Goal: Transaction & Acquisition: Subscribe to service/newsletter

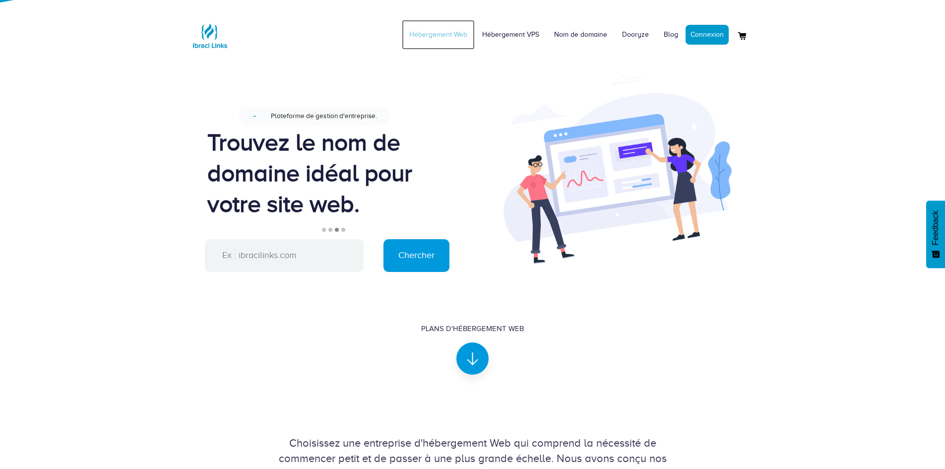
click at [446, 31] on link "Hébergement Web" at bounding box center [438, 35] width 73 height 30
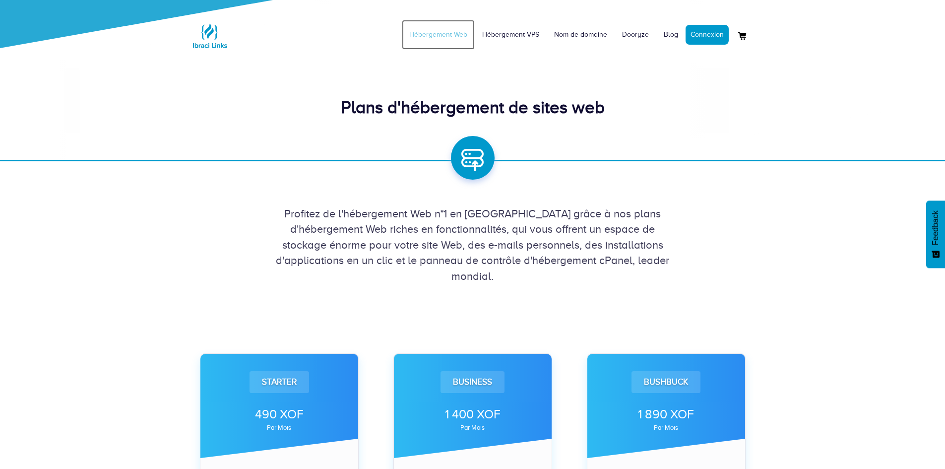
click at [447, 34] on link "Hébergement Web" at bounding box center [438, 35] width 73 height 30
click at [779, 247] on div "Profitez de l'hébergement Web n°1 en [GEOGRAPHIC_DATA] grâce à nos plans d'hébe…" at bounding box center [472, 222] width 945 height 122
click at [449, 33] on link "Hébergement Web" at bounding box center [438, 35] width 73 height 30
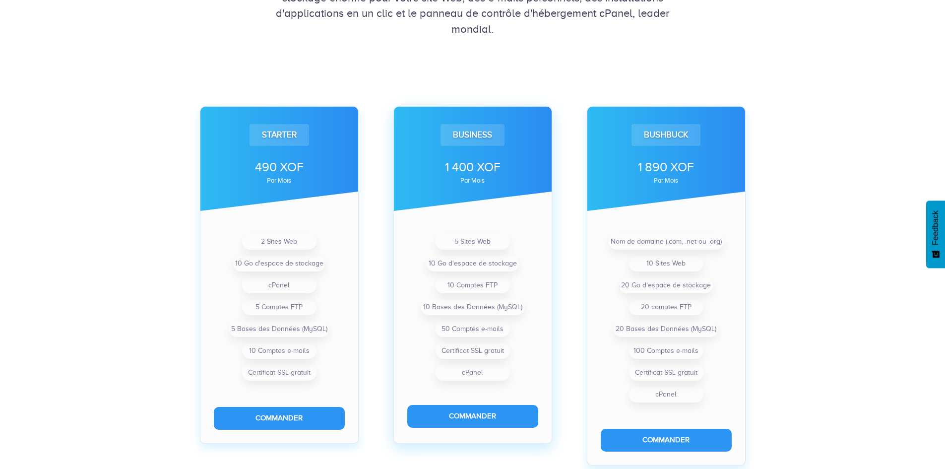
scroll to position [248, 0]
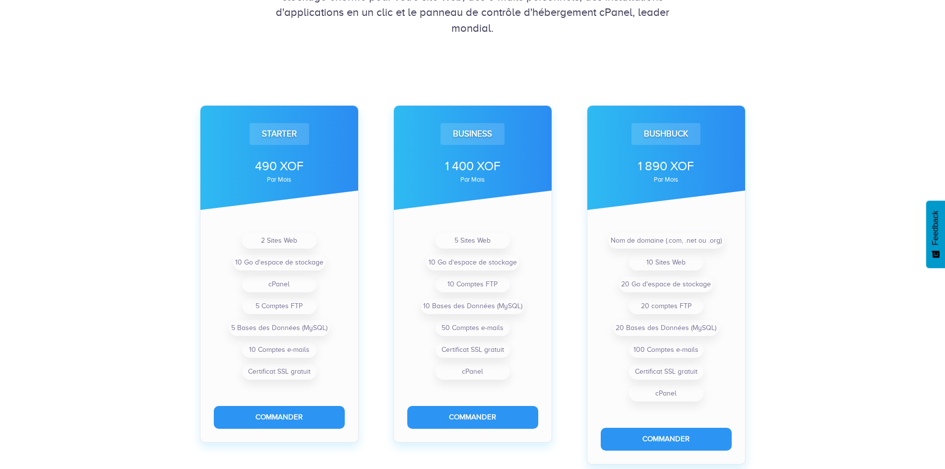
click at [877, 95] on div "Starter 490 XOF par mois 2 Sites Web 10 Go d'espace de stockage cPanel 5 Compte…" at bounding box center [472, 477] width 945 height 883
click at [744, 59] on div "Starter 490 XOF par mois 2 Sites Web 10 Go d'espace de stockage cPanel 5 Compte…" at bounding box center [472, 477] width 945 height 883
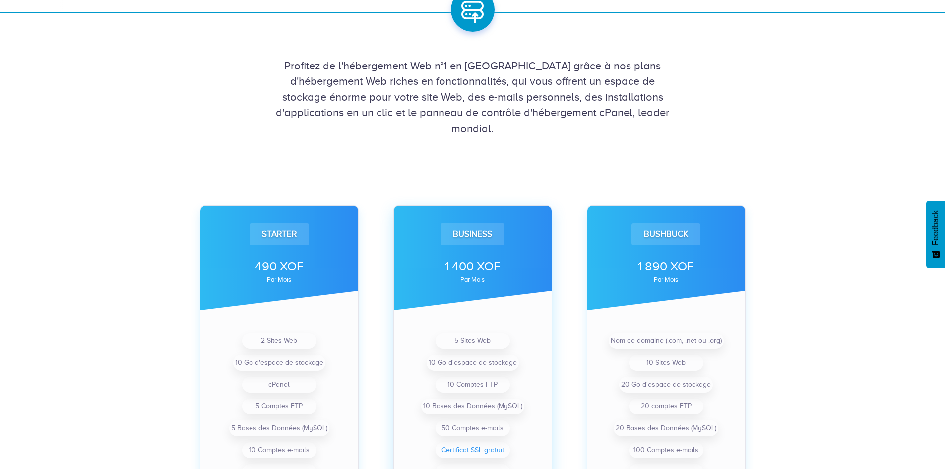
scroll to position [0, 0]
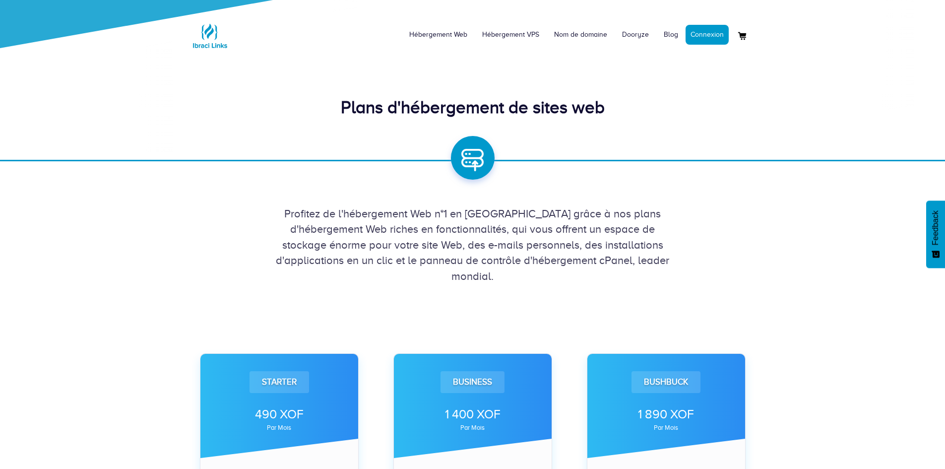
drag, startPoint x: 724, startPoint y: 263, endPoint x: 730, endPoint y: 270, distance: 9.8
click at [730, 270] on div "Profitez de l'hébergement Web n°1 en [GEOGRAPHIC_DATA] grâce à nos plans d'hébe…" at bounding box center [472, 245] width 565 height 78
click at [652, 194] on div "Profitez de l'hébergement Web n°1 en [GEOGRAPHIC_DATA] grâce à nos plans d'hébe…" at bounding box center [472, 237] width 580 height 93
